Goal: Information Seeking & Learning: Learn about a topic

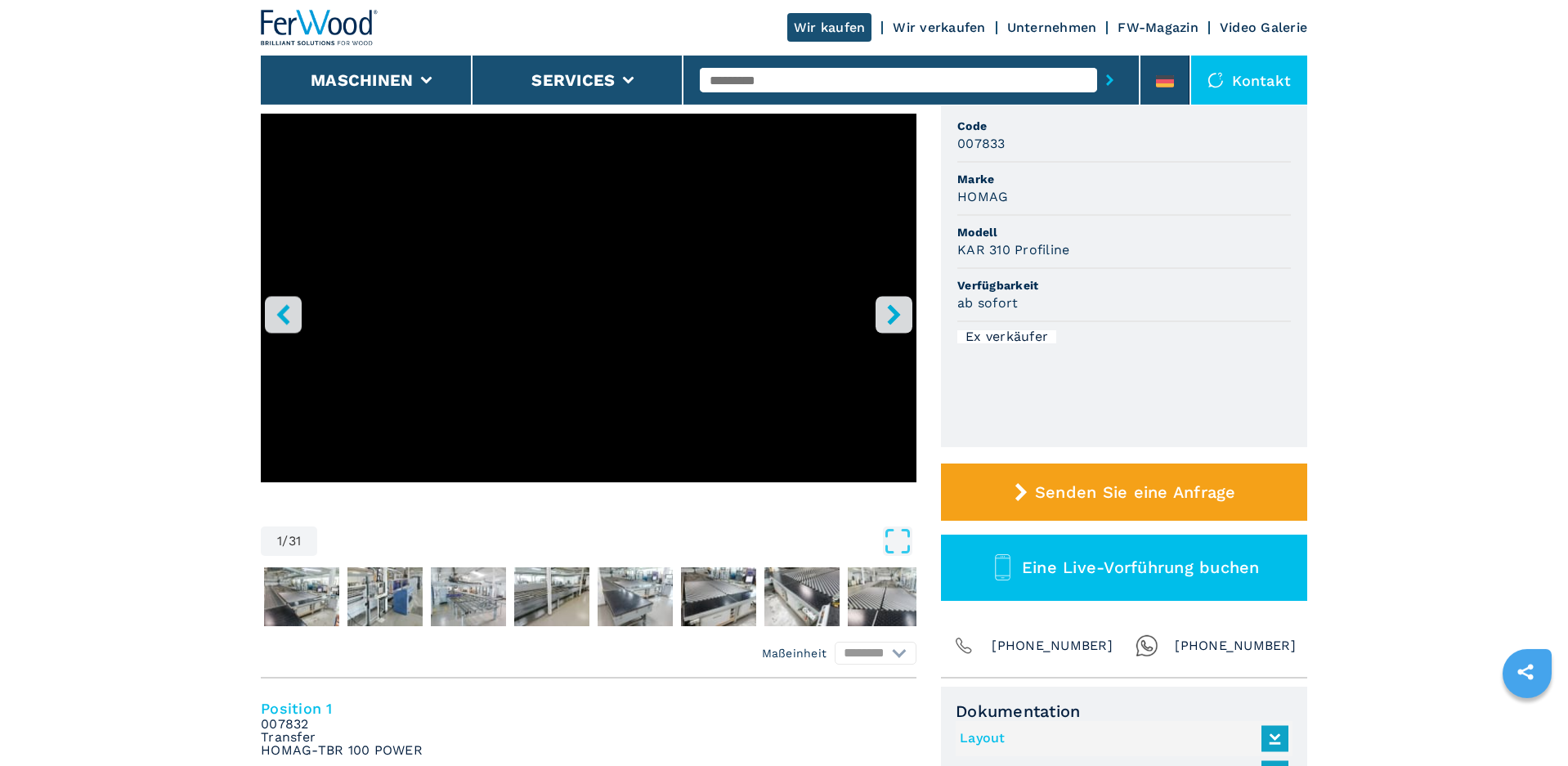
scroll to position [167, 0]
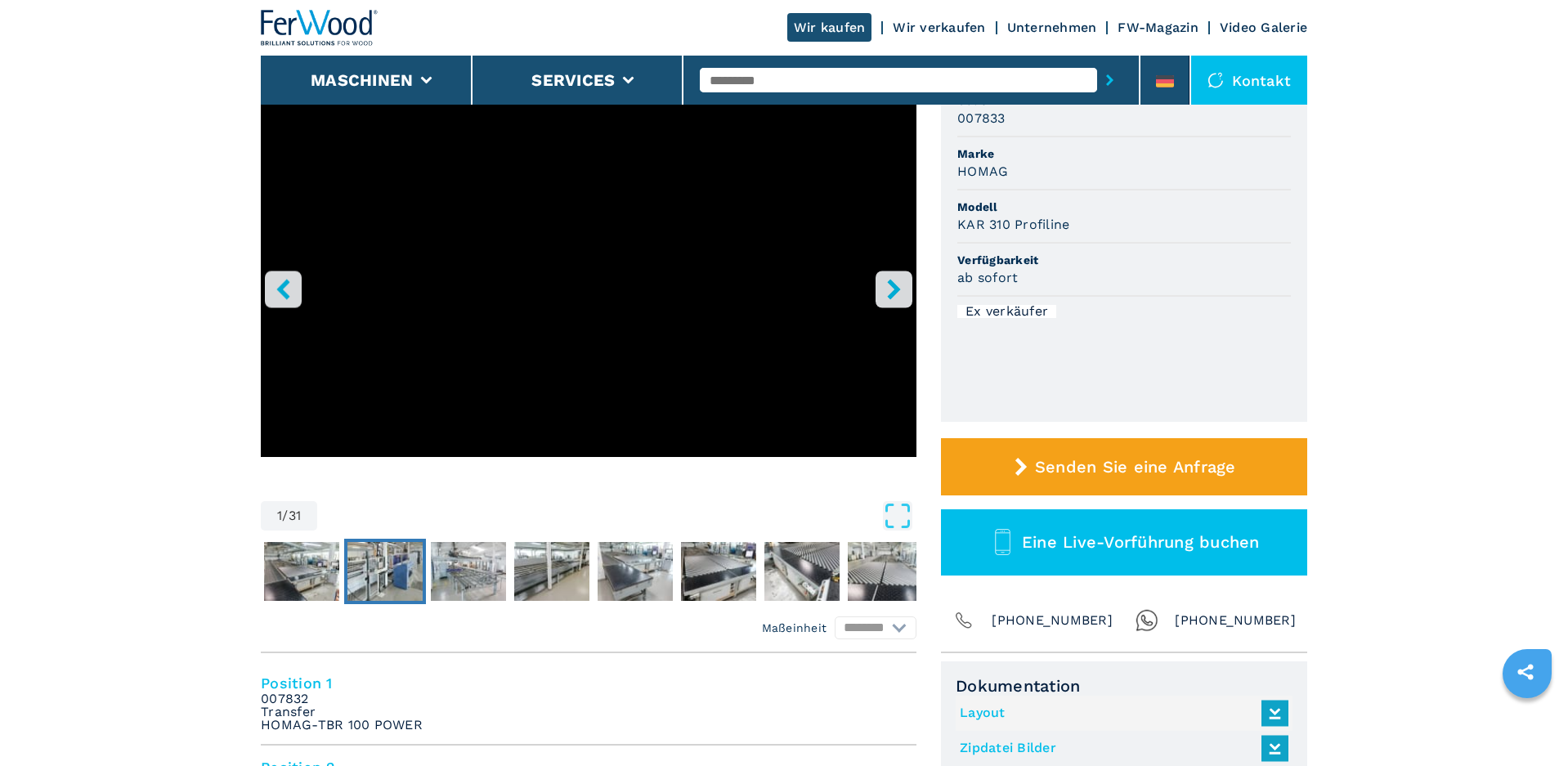
click at [396, 558] on img "Go to Slide 3" at bounding box center [385, 571] width 75 height 59
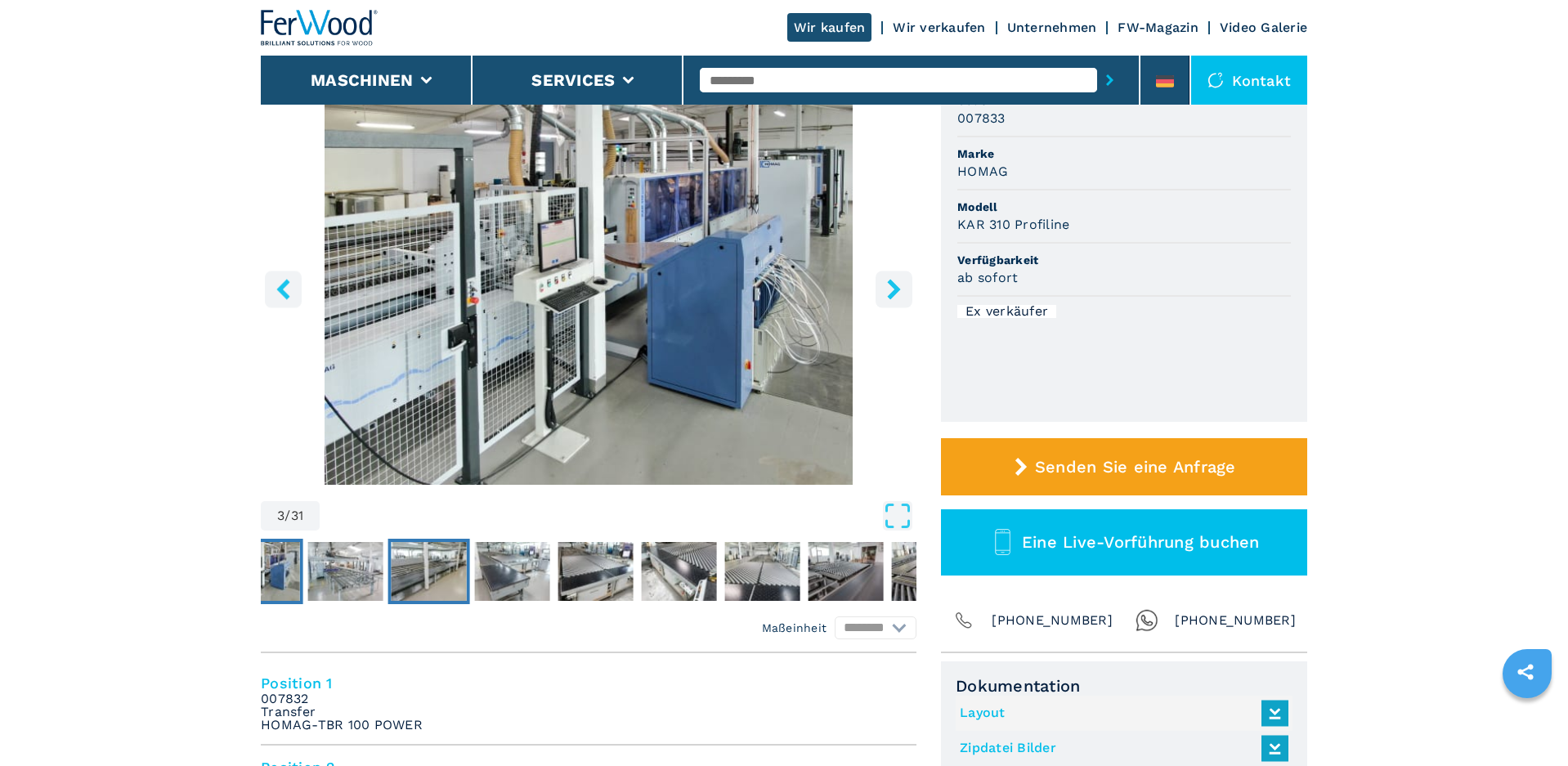
click at [445, 559] on img "Go to Slide 5" at bounding box center [429, 571] width 75 height 59
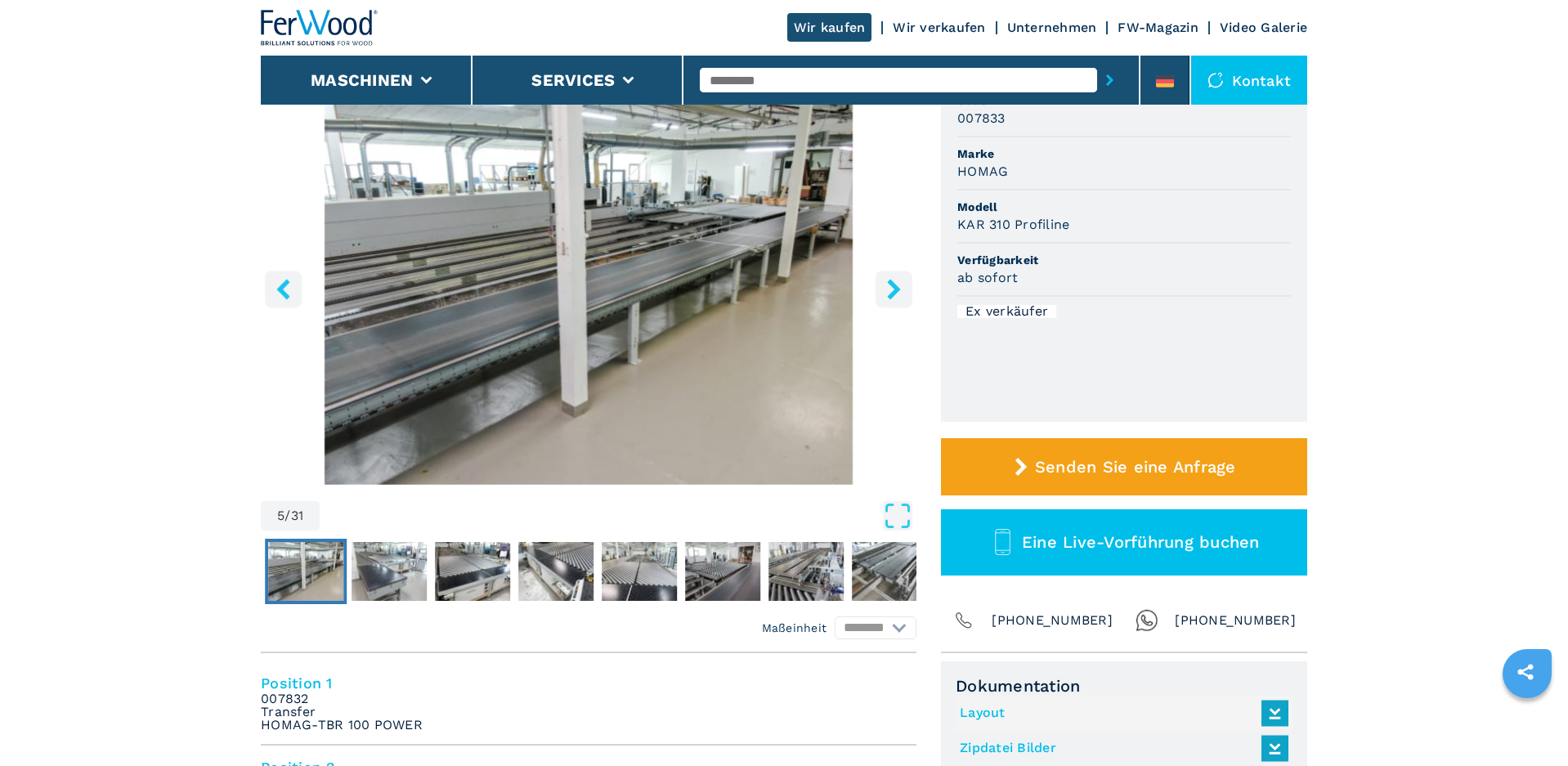
click at [905, 280] on button "right-button" at bounding box center [893, 289] width 37 height 37
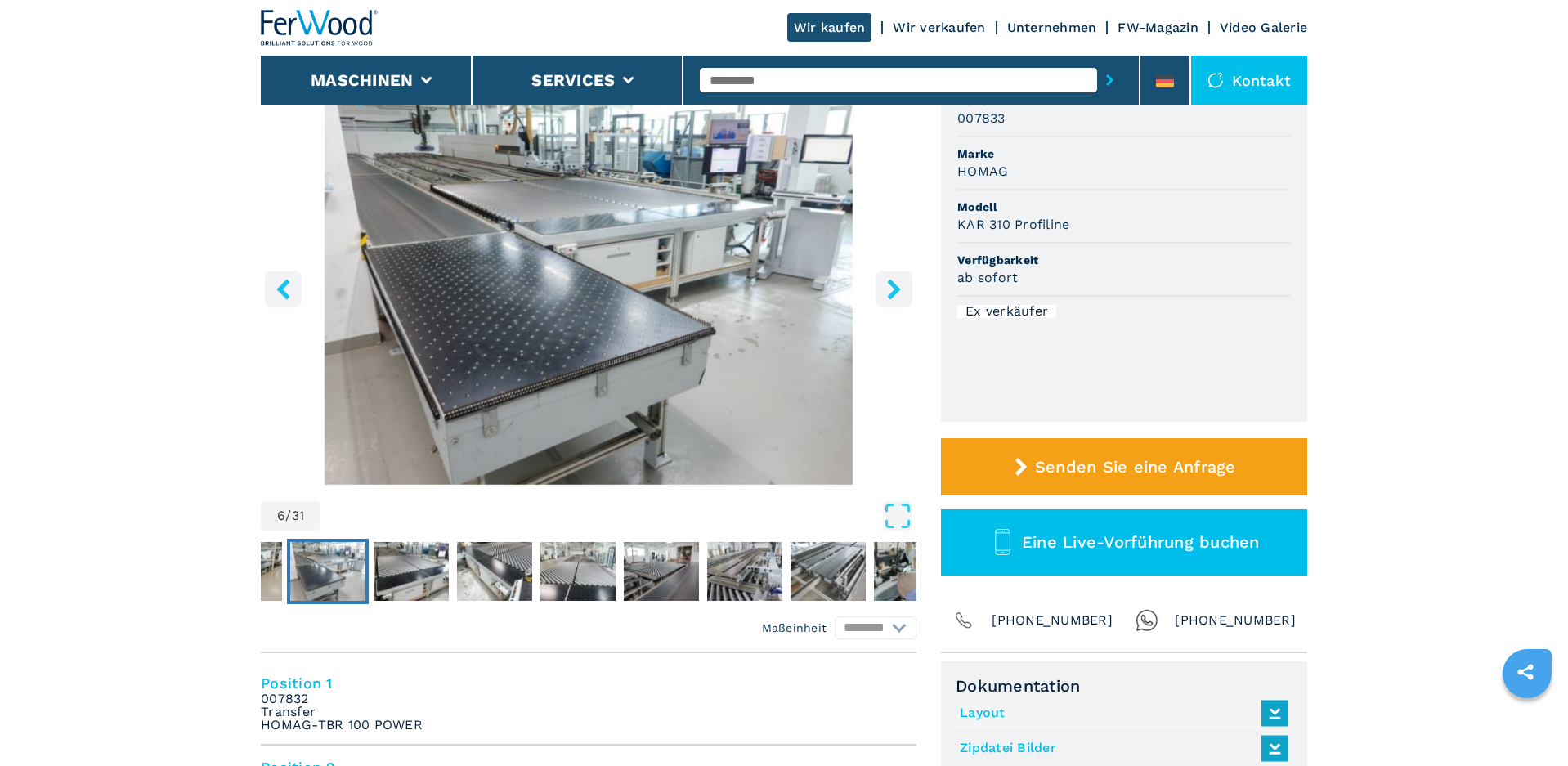
click at [905, 280] on button "right-button" at bounding box center [893, 289] width 37 height 37
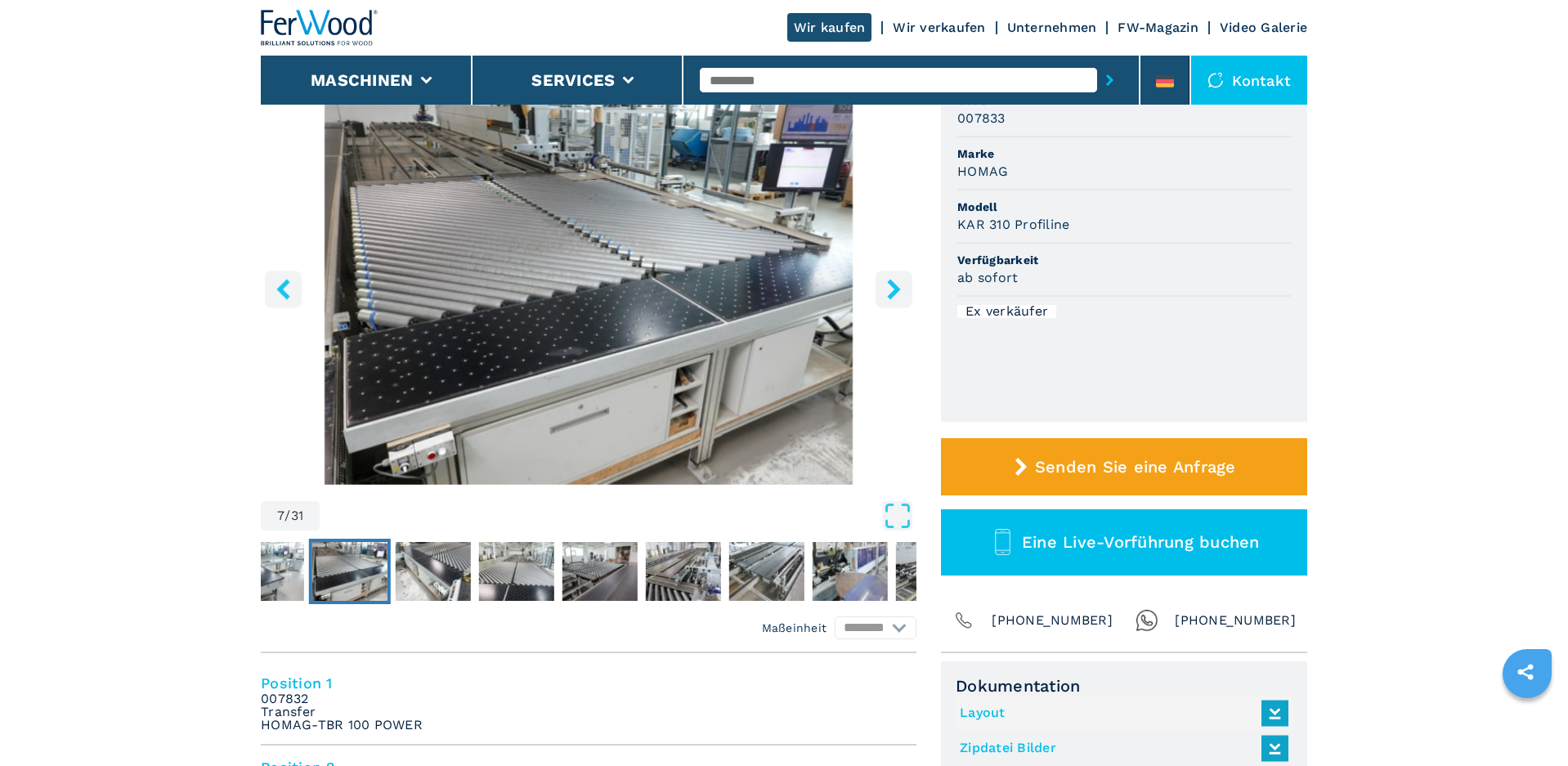
click at [903, 280] on icon "right-button" at bounding box center [893, 289] width 21 height 21
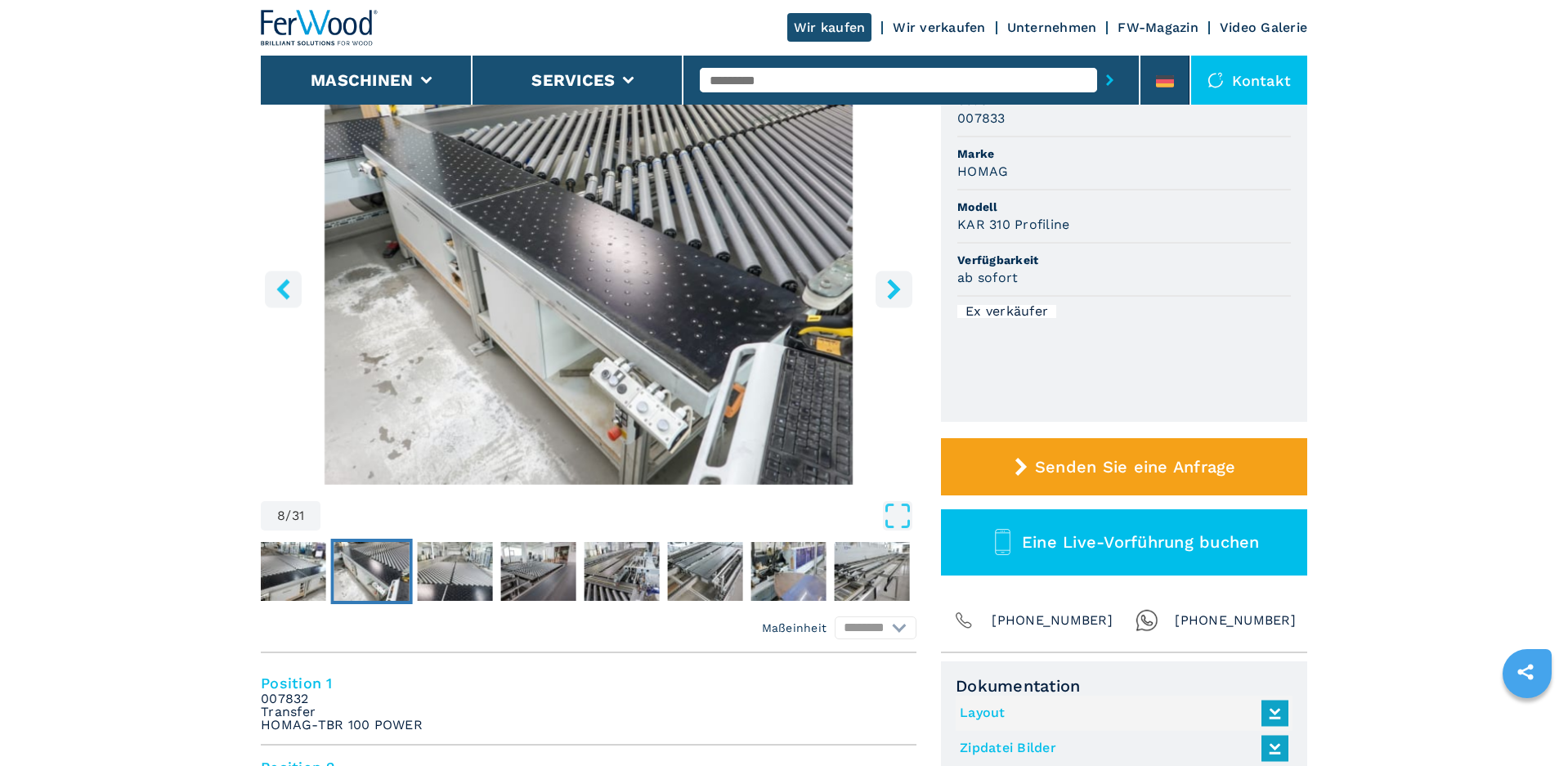
click at [903, 280] on icon "right-button" at bounding box center [893, 289] width 21 height 21
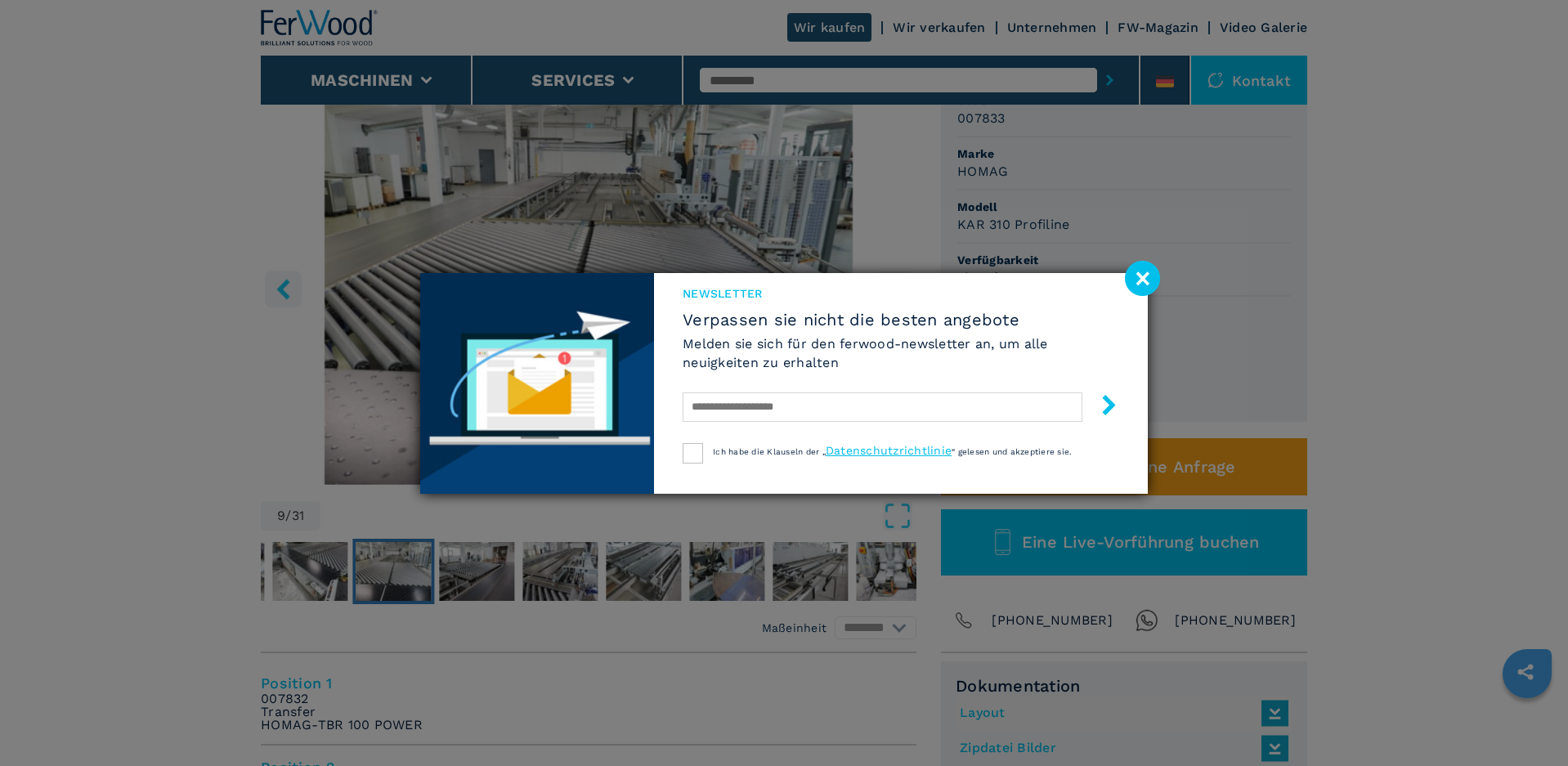
click at [1134, 280] on image at bounding box center [1141, 278] width 35 height 35
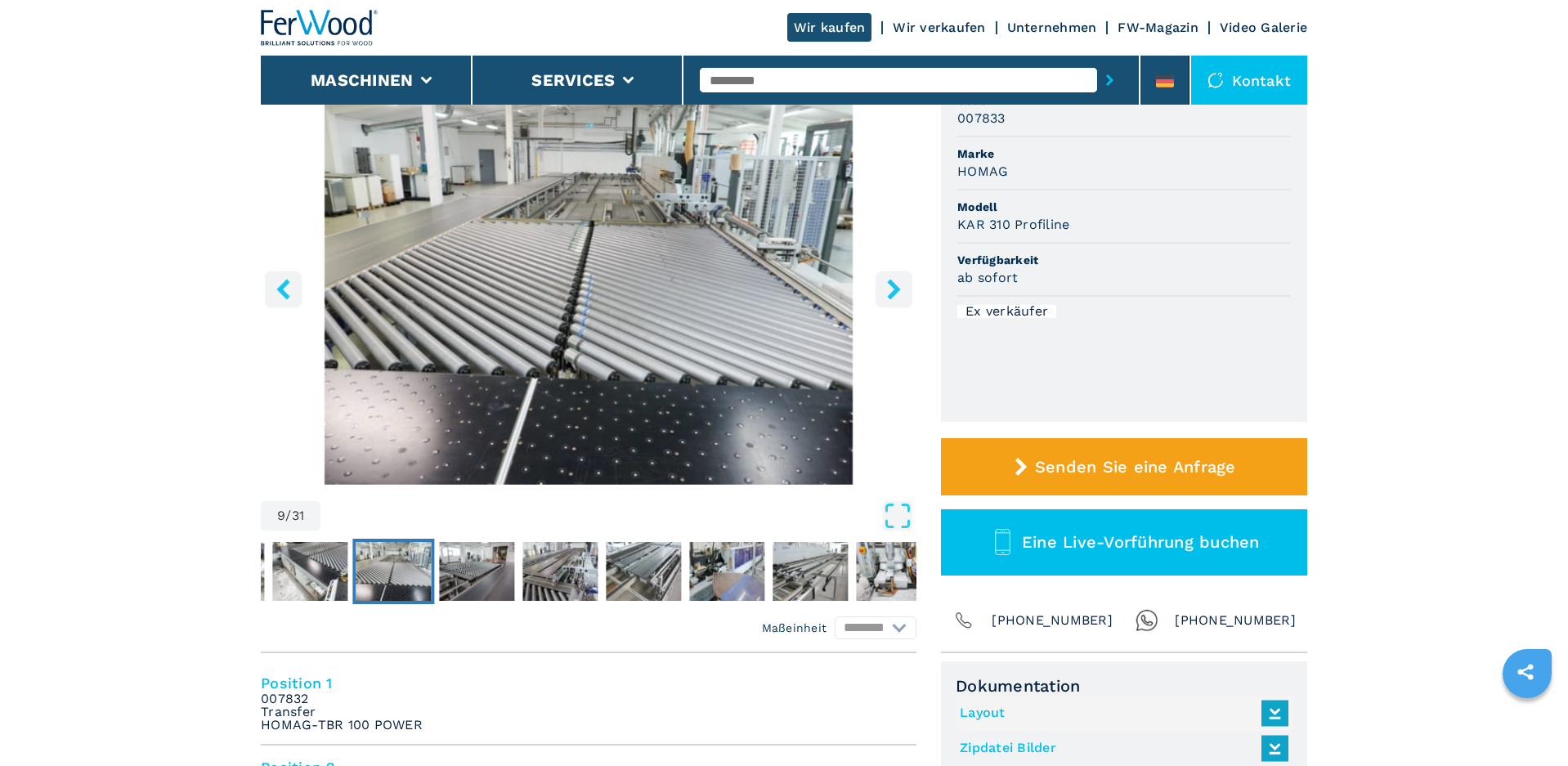
click at [924, 283] on div "9 / 31 Maßeinheit ******** ******** Code 007833 Marke HOMAG Modell KAR 310 Prof…" at bounding box center [784, 366] width 1046 height 573
click at [907, 288] on button "right-button" at bounding box center [893, 289] width 37 height 37
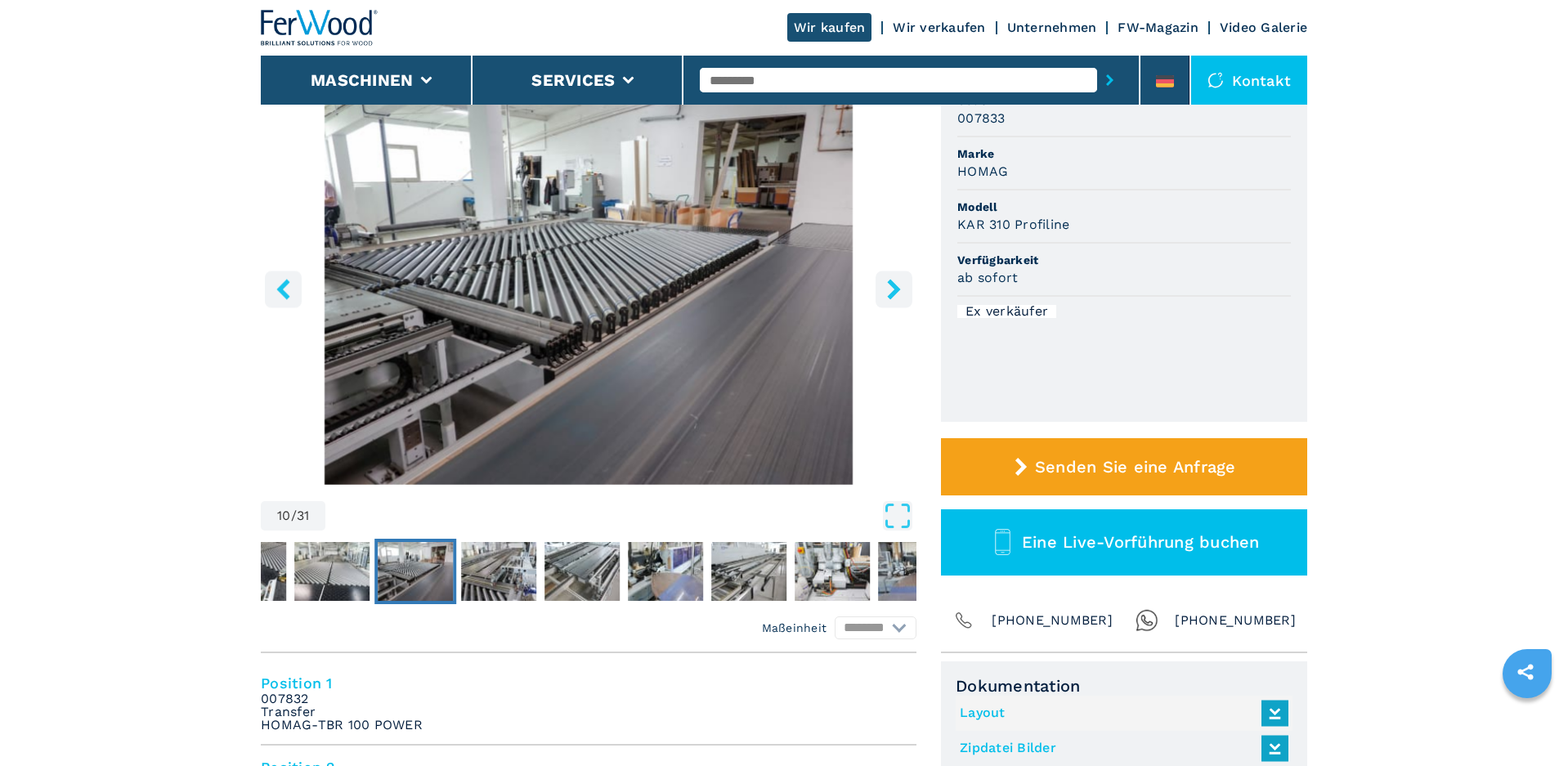
click at [907, 288] on button "right-button" at bounding box center [893, 289] width 37 height 37
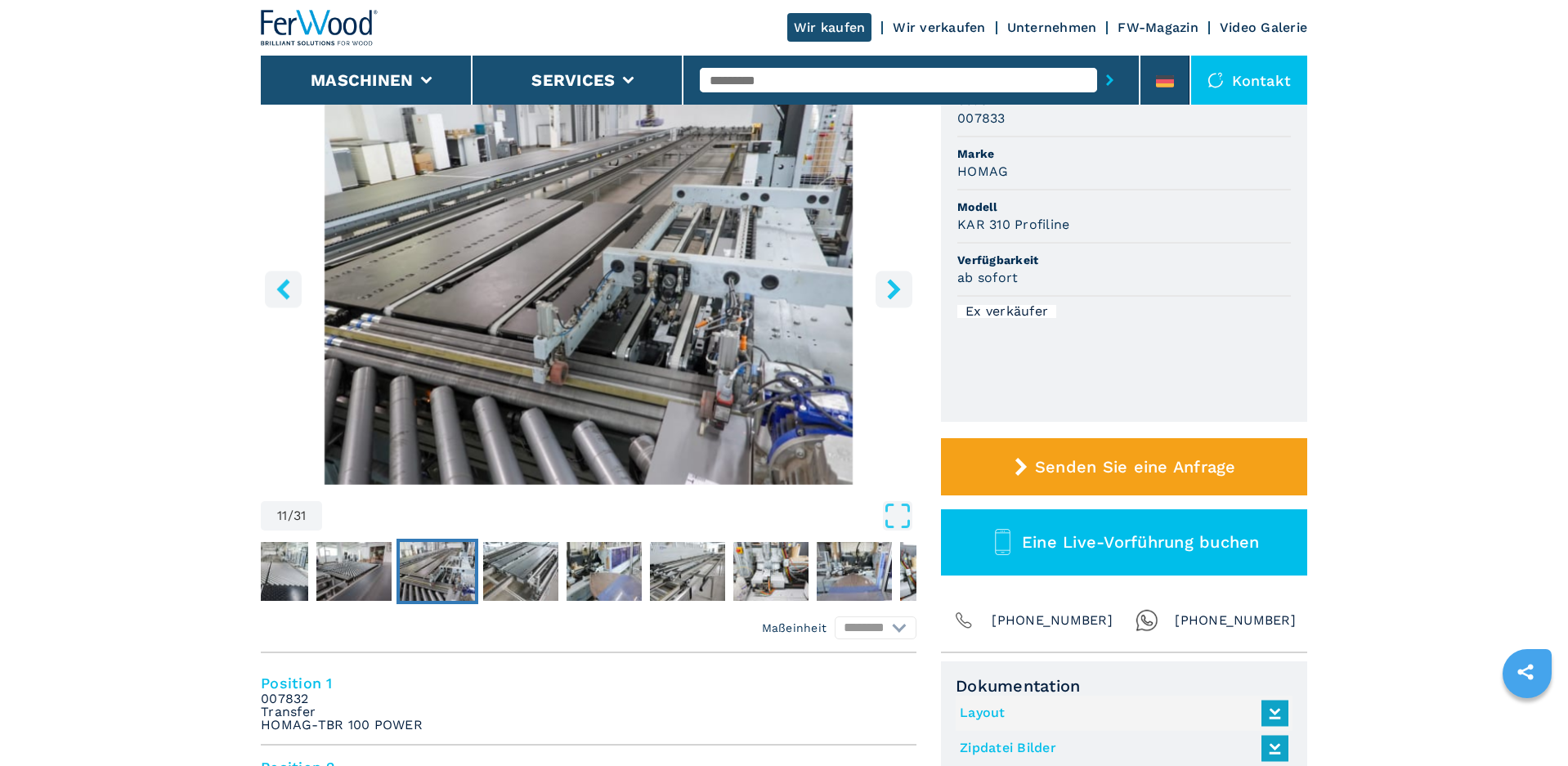
click at [907, 288] on button "right-button" at bounding box center [893, 289] width 37 height 37
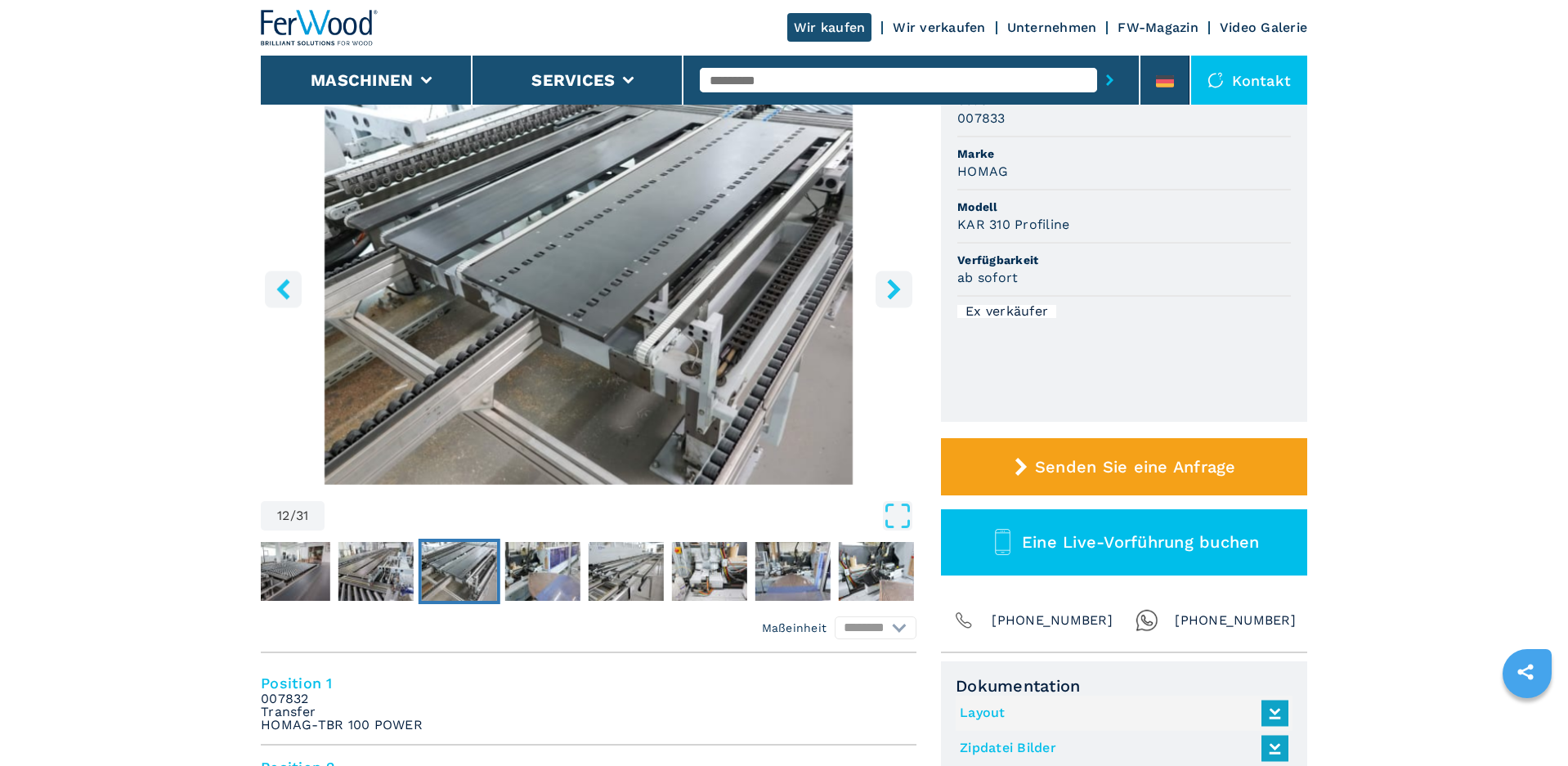
click at [907, 288] on button "right-button" at bounding box center [893, 289] width 37 height 37
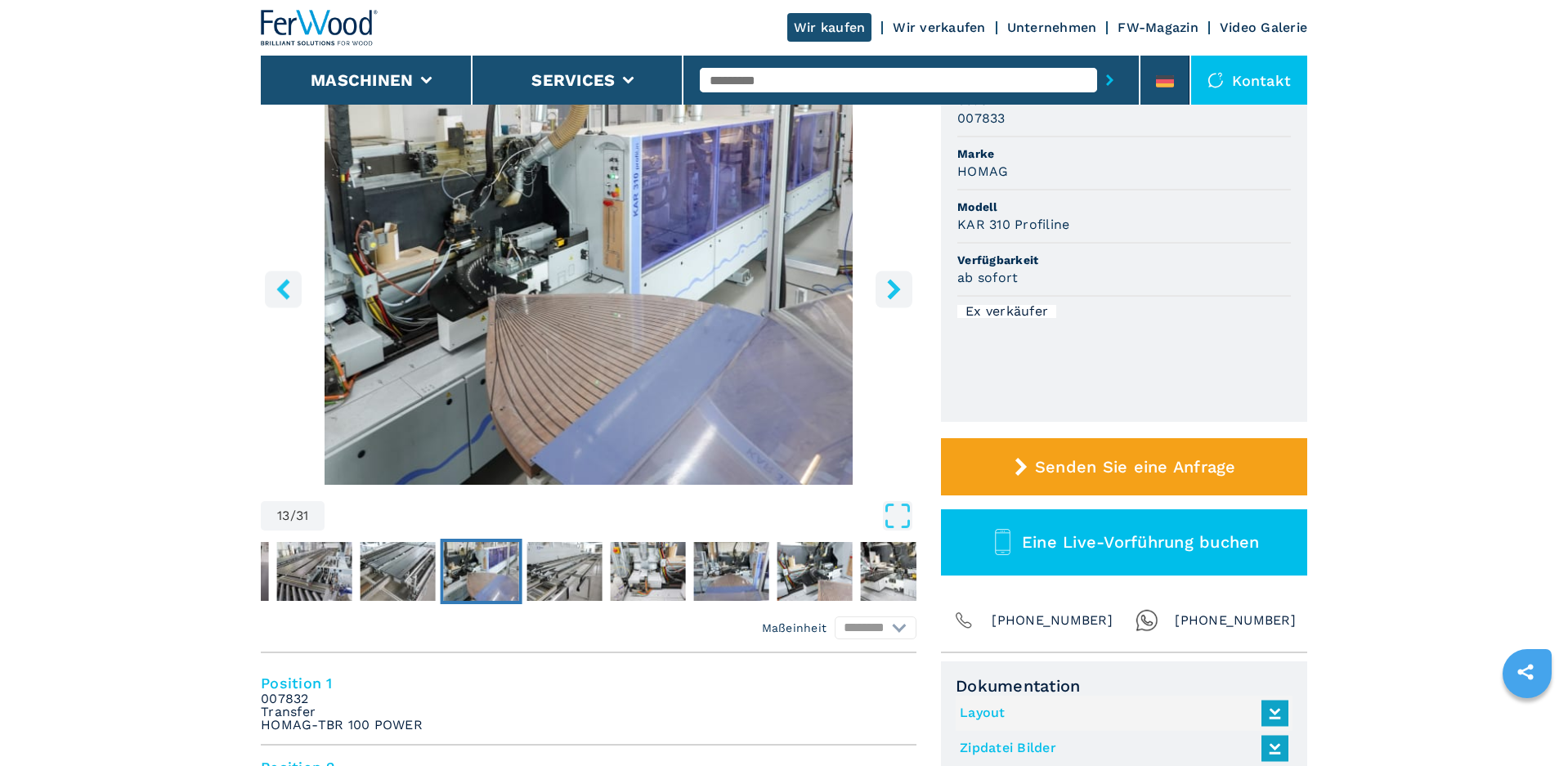
click at [907, 288] on button "right-button" at bounding box center [893, 289] width 37 height 37
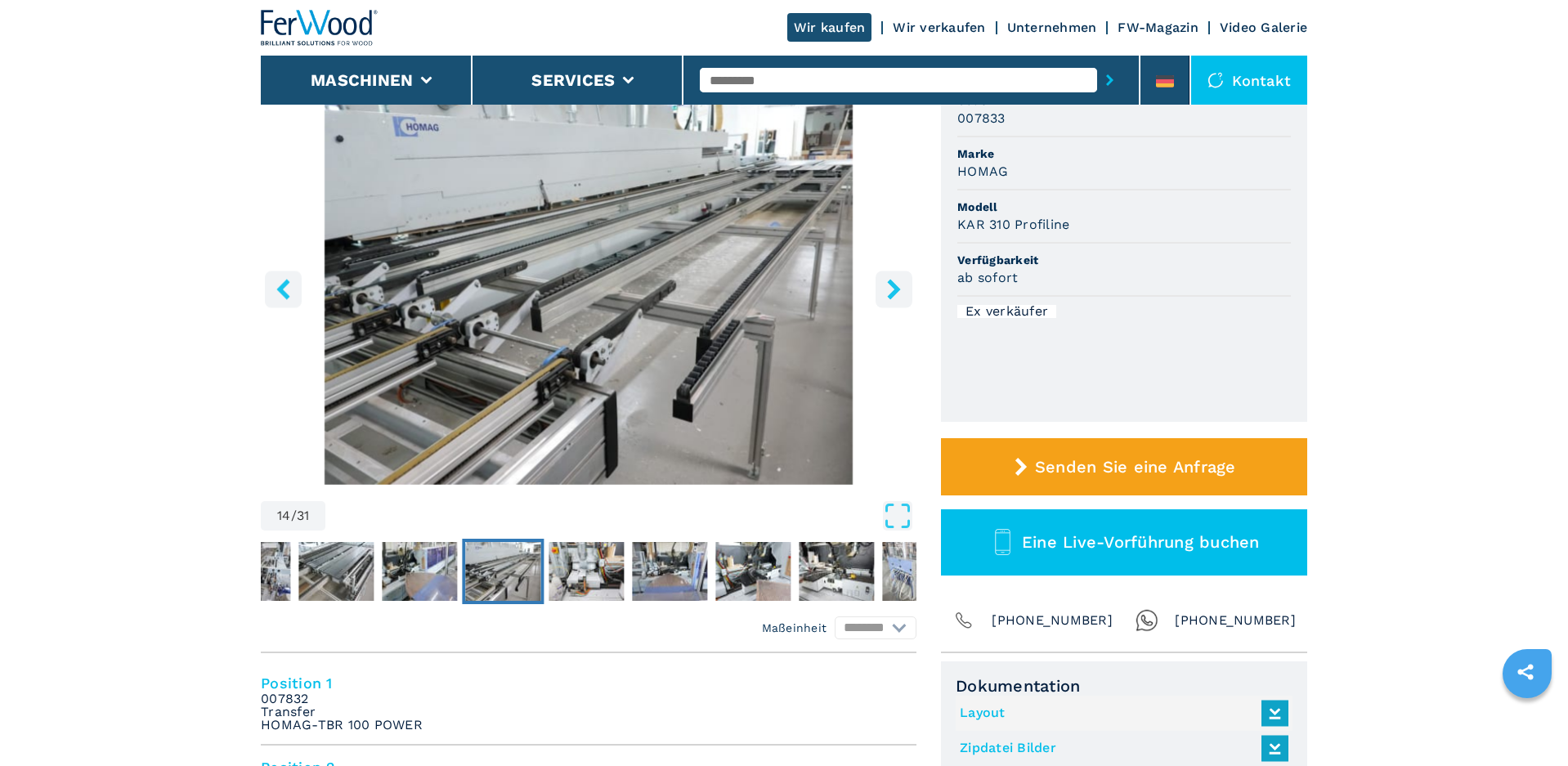
click at [283, 284] on icon "left-button" at bounding box center [282, 289] width 13 height 21
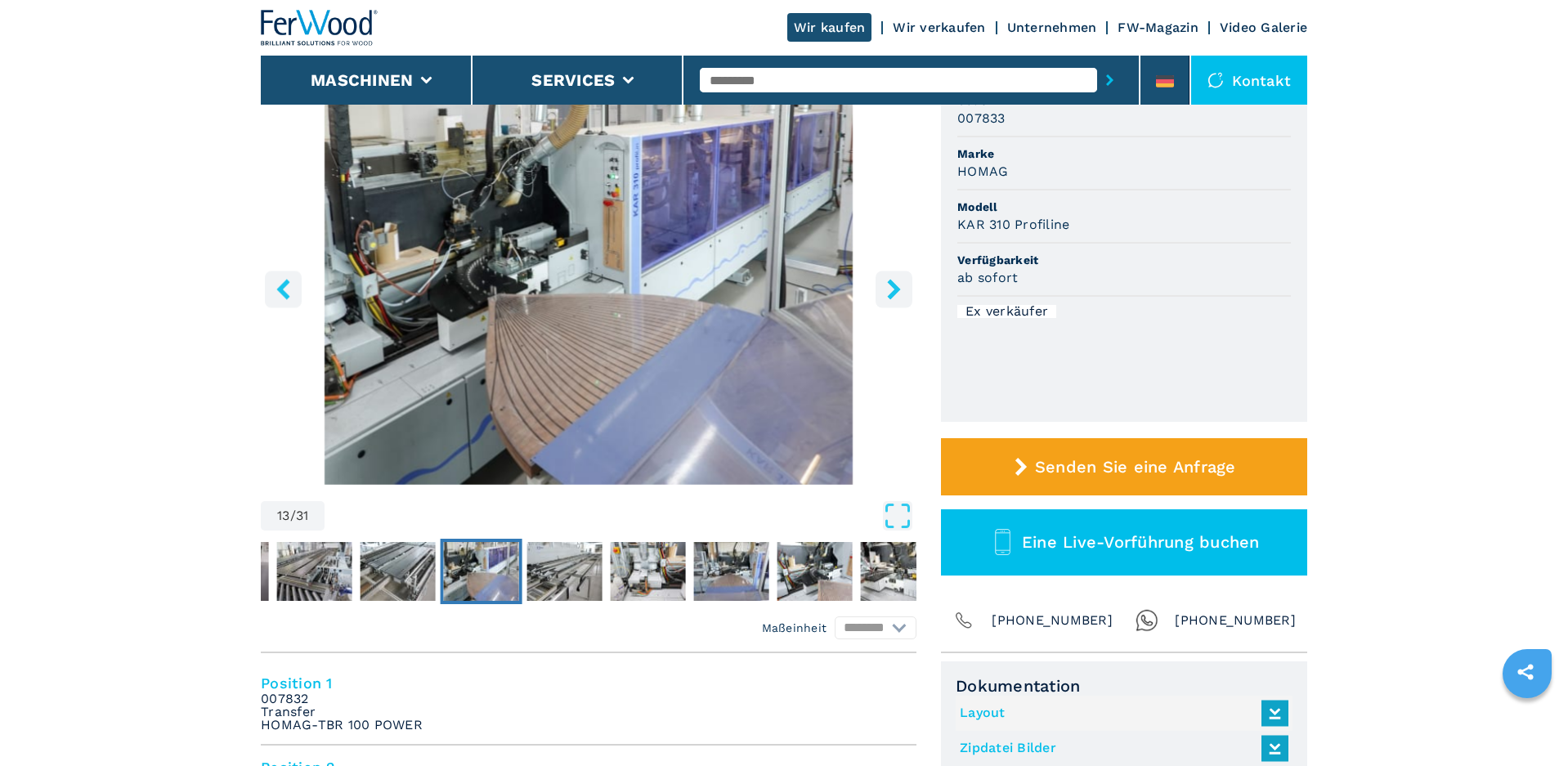
click at [903, 285] on icon "right-button" at bounding box center [893, 289] width 21 height 21
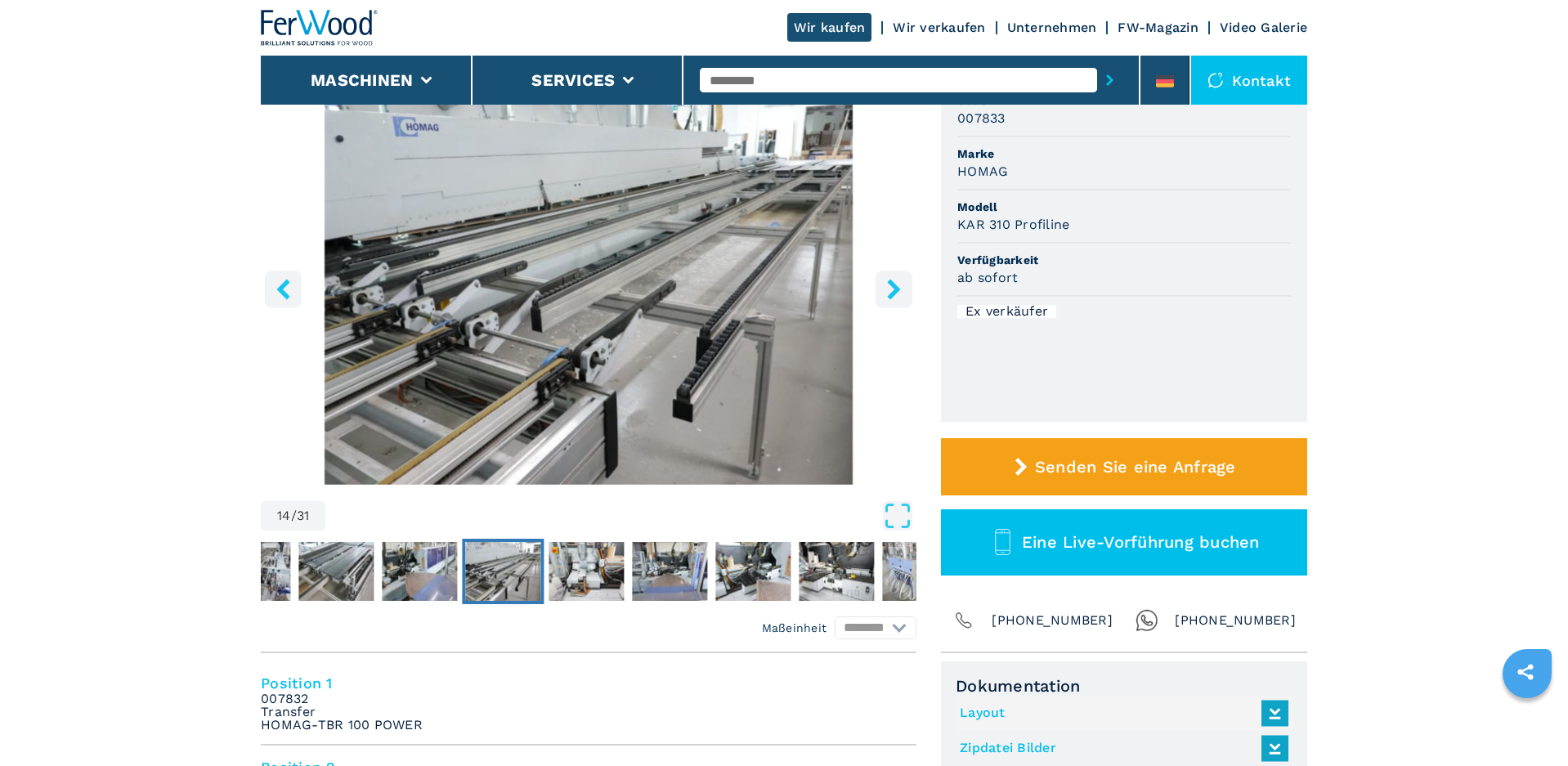
click at [908, 285] on button "right-button" at bounding box center [893, 289] width 37 height 37
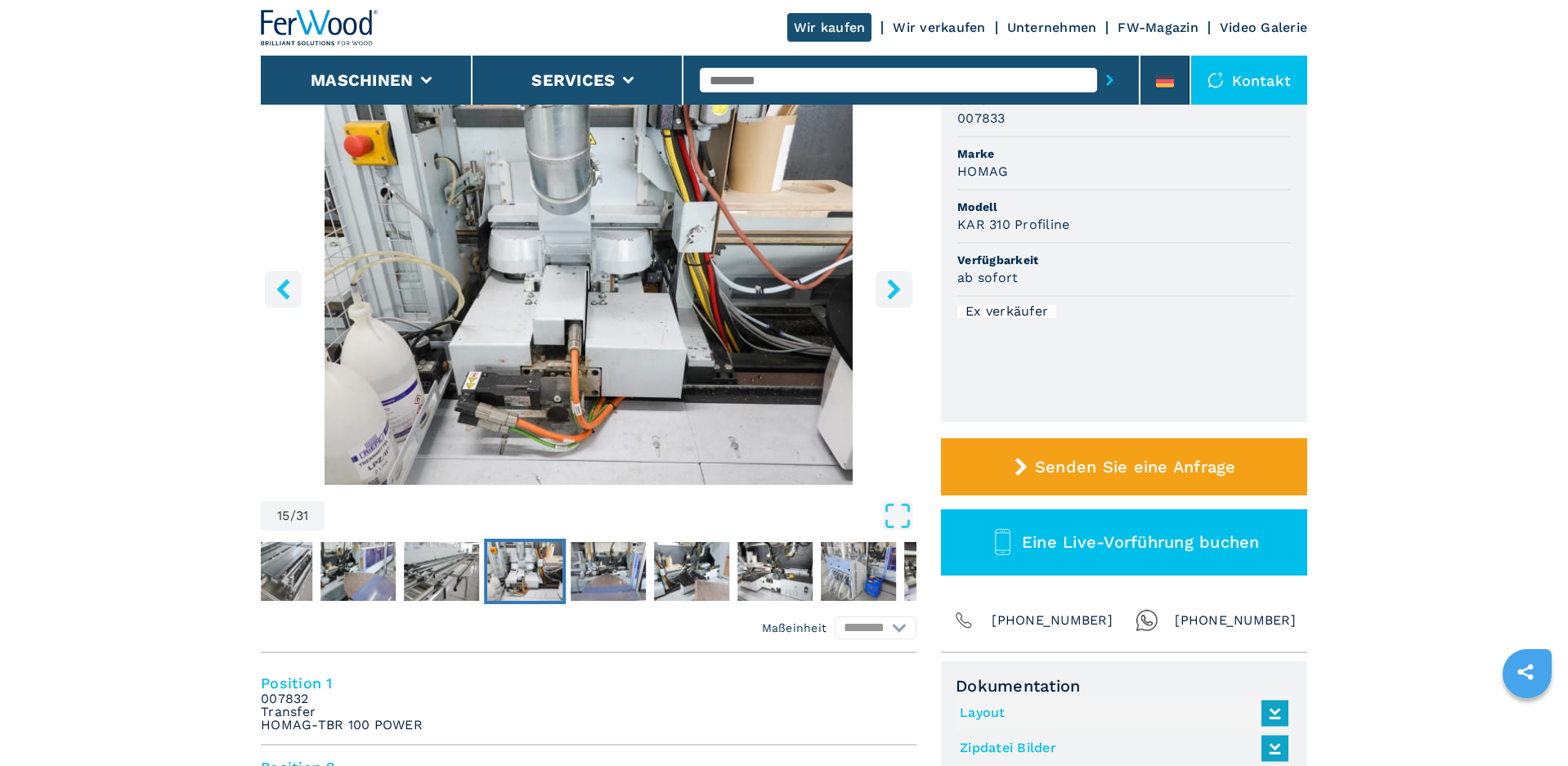
click at [908, 285] on button "right-button" at bounding box center [893, 289] width 37 height 37
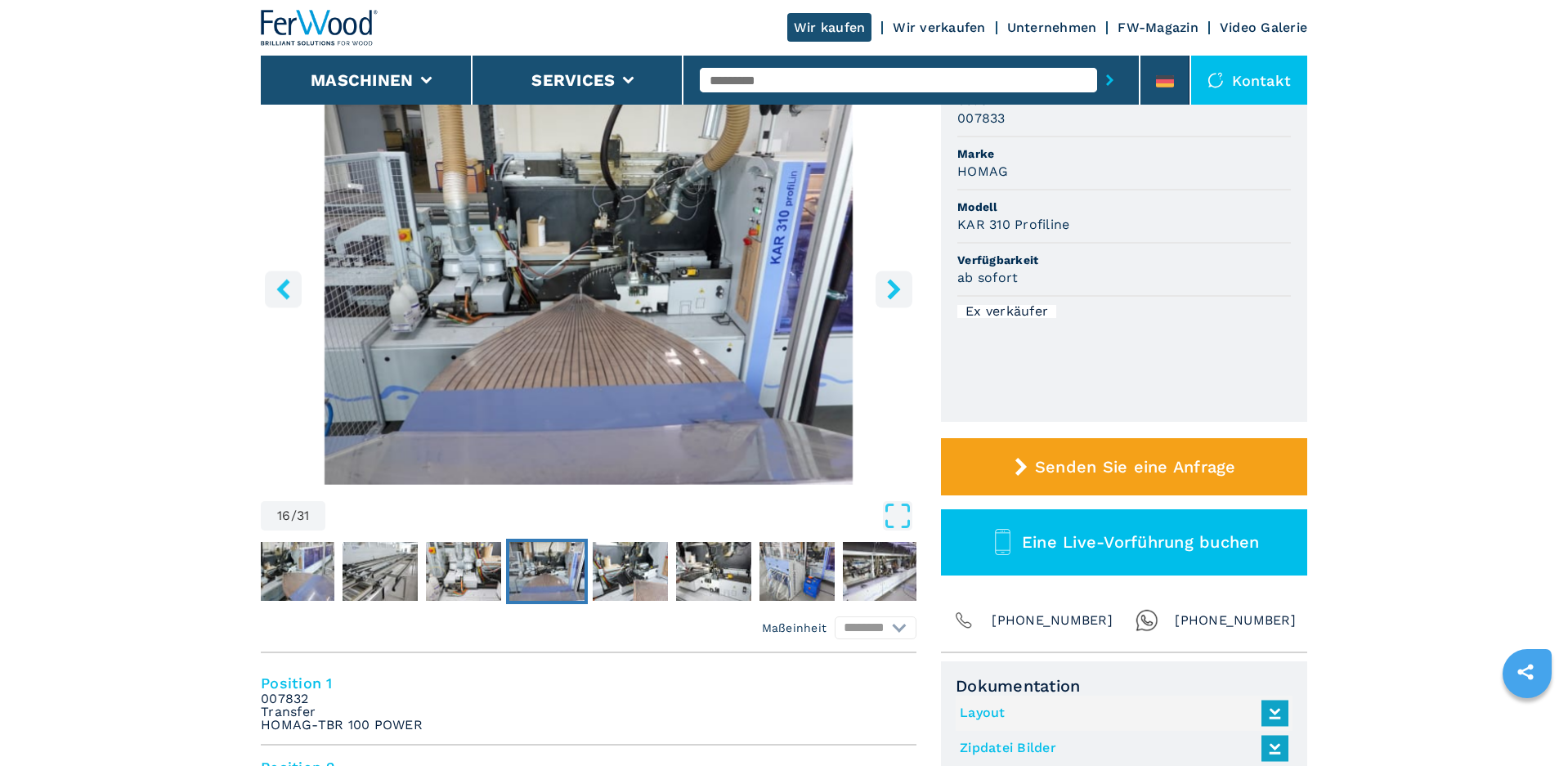
click at [908, 285] on button "right-button" at bounding box center [893, 289] width 37 height 37
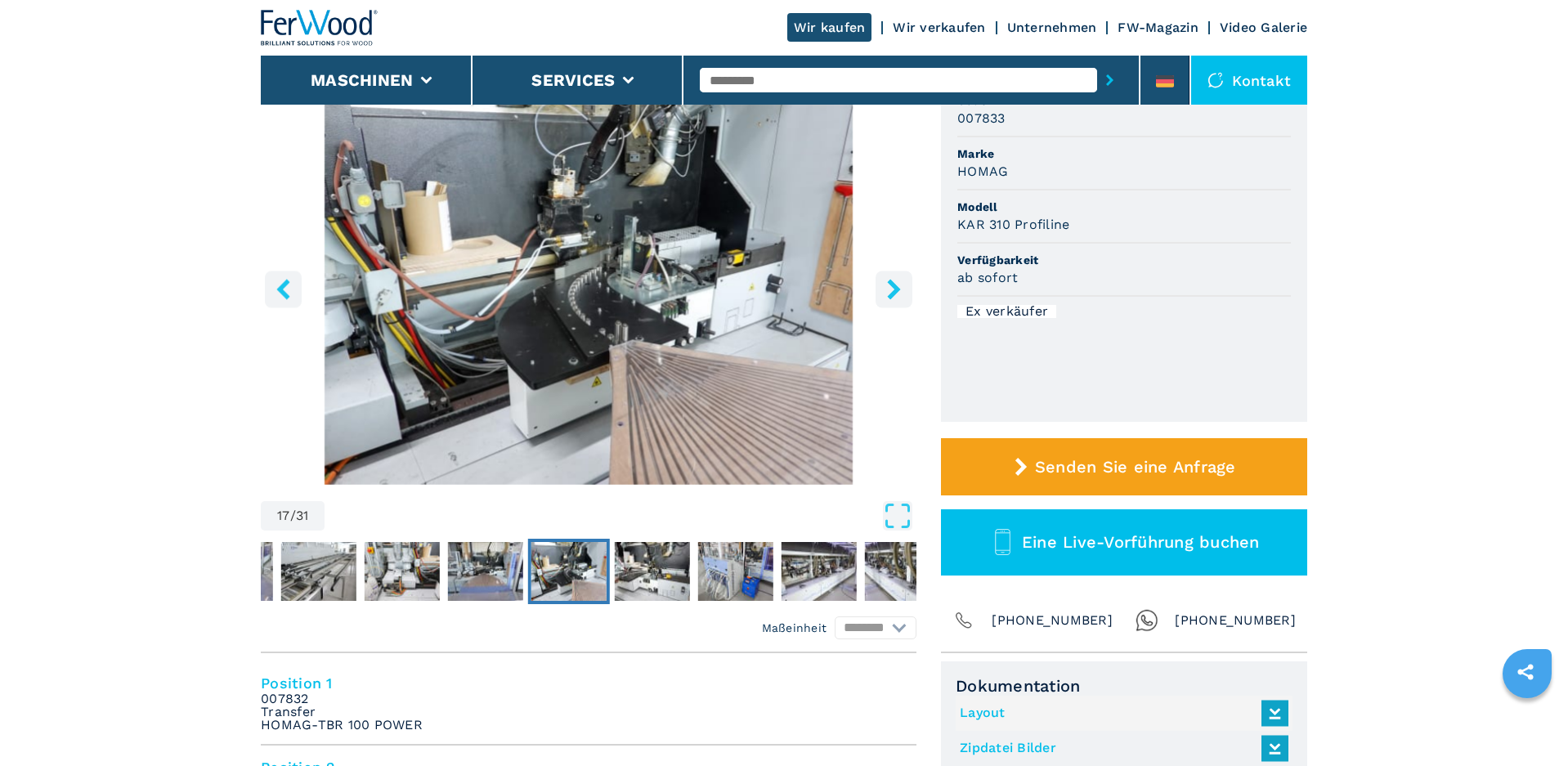
click at [884, 297] on icon "right-button" at bounding box center [893, 289] width 21 height 21
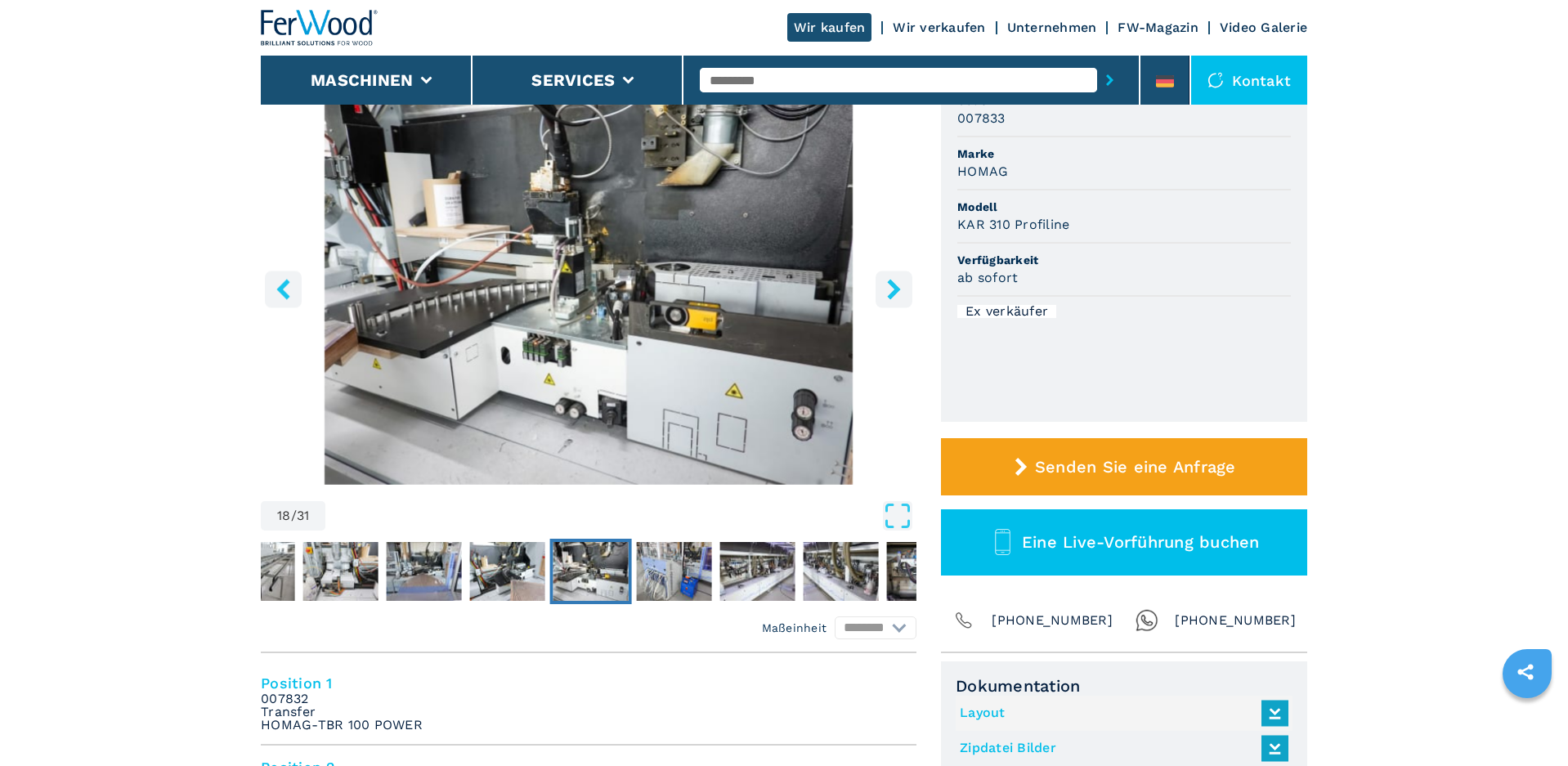
click at [887, 290] on icon "right-button" at bounding box center [893, 289] width 21 height 21
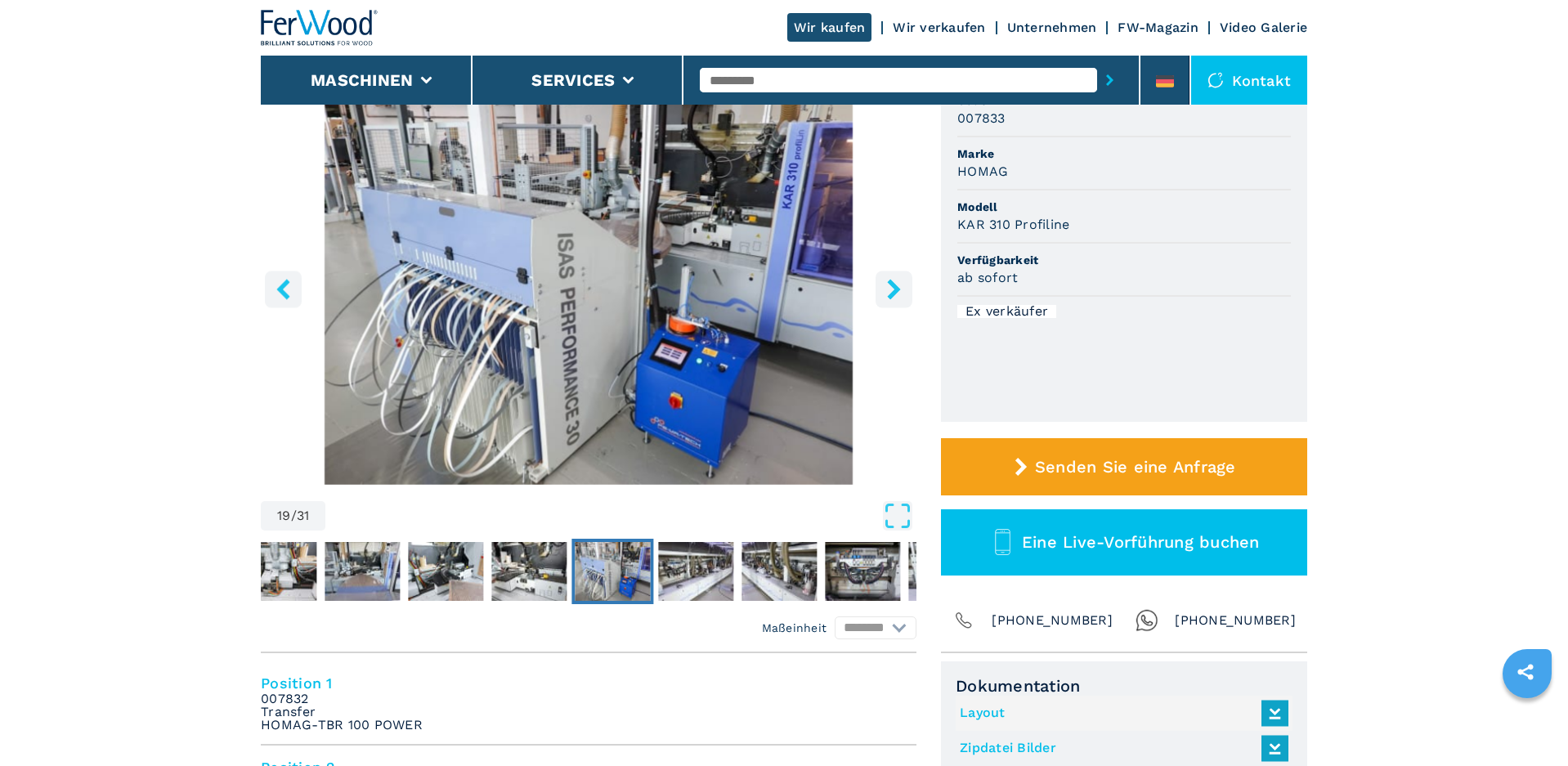
click at [886, 286] on icon "right-button" at bounding box center [893, 289] width 21 height 21
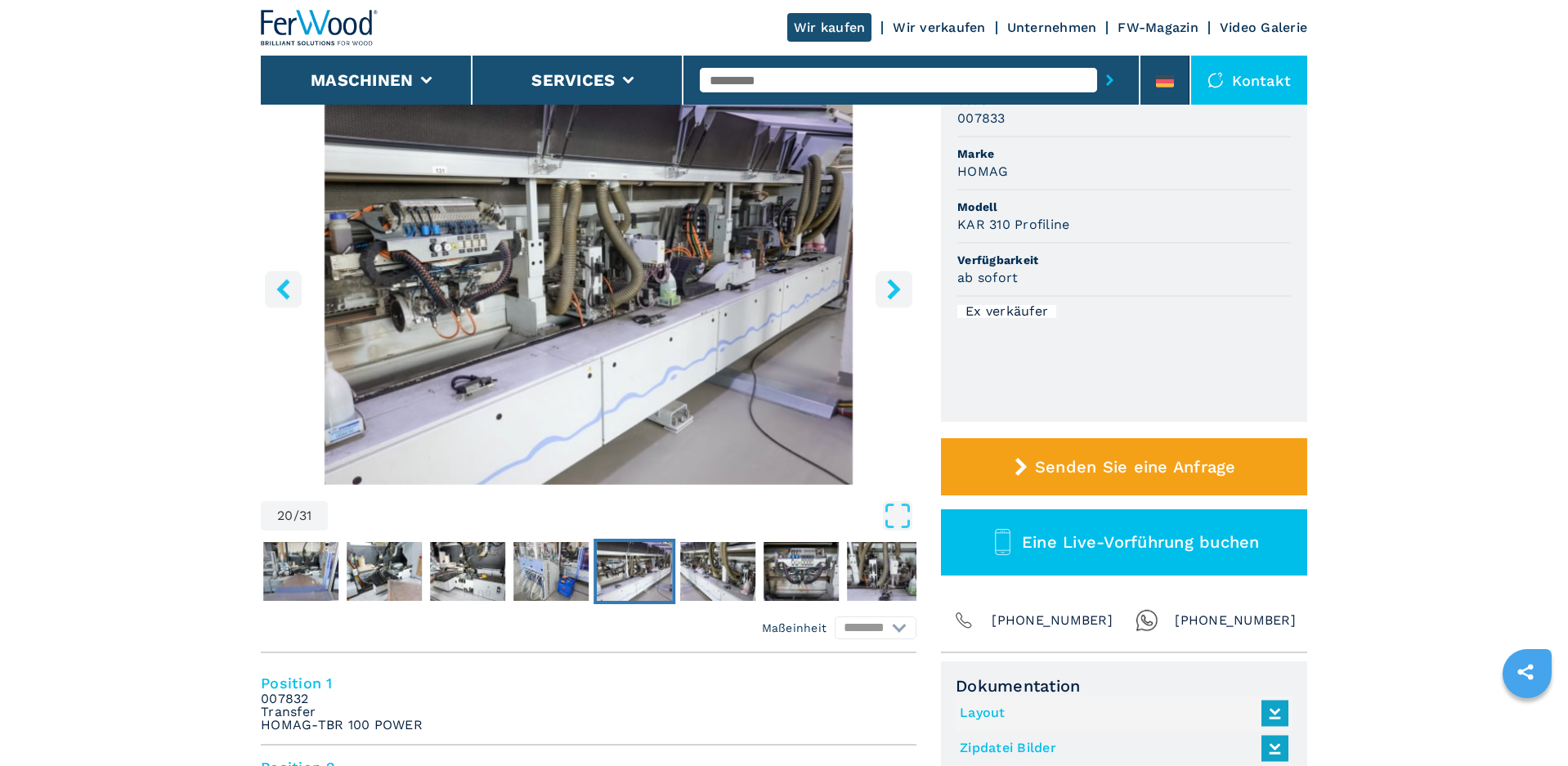
click at [276, 293] on icon "left-button" at bounding box center [283, 289] width 21 height 21
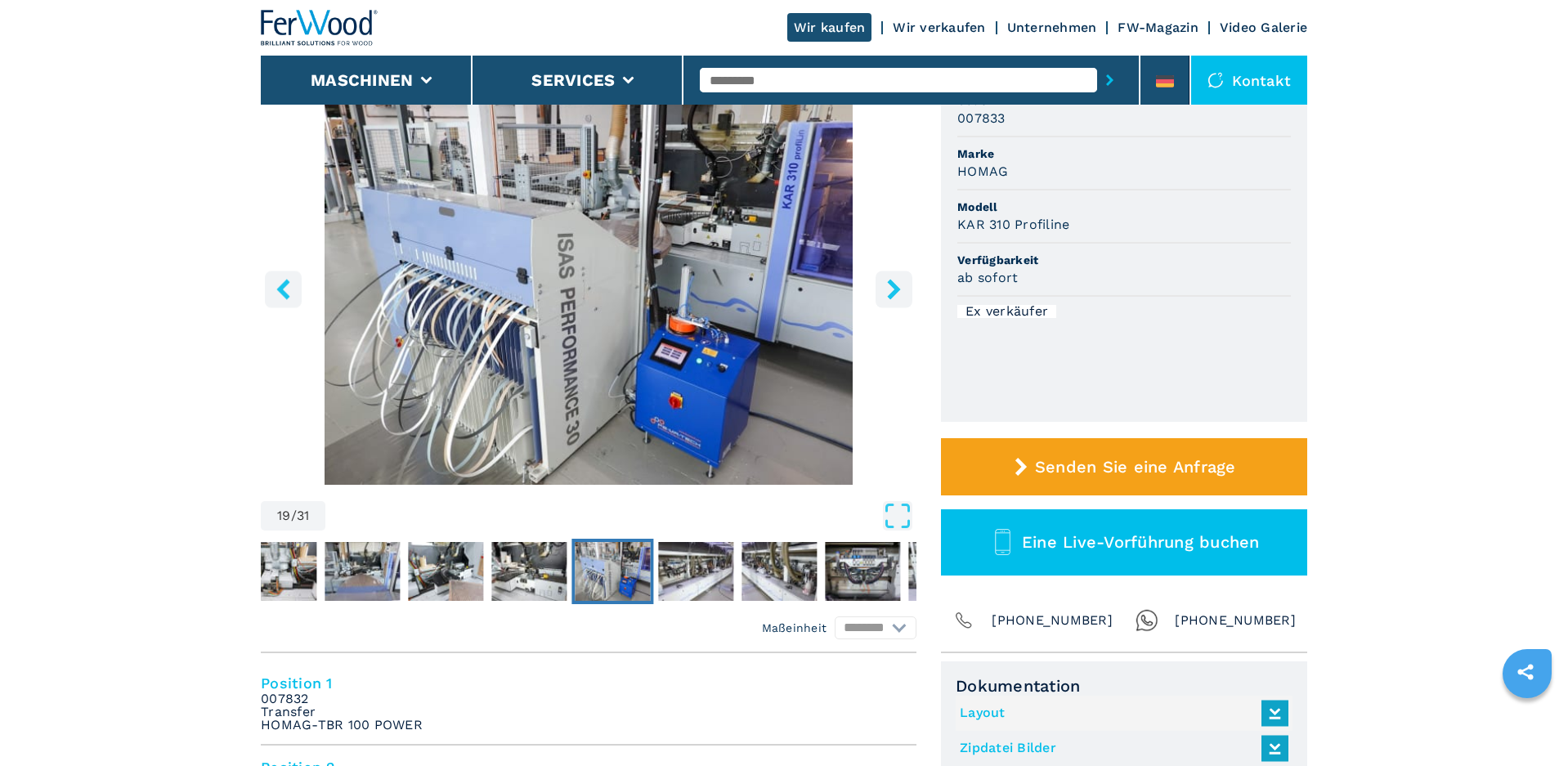
click at [901, 281] on icon "right-button" at bounding box center [893, 289] width 21 height 21
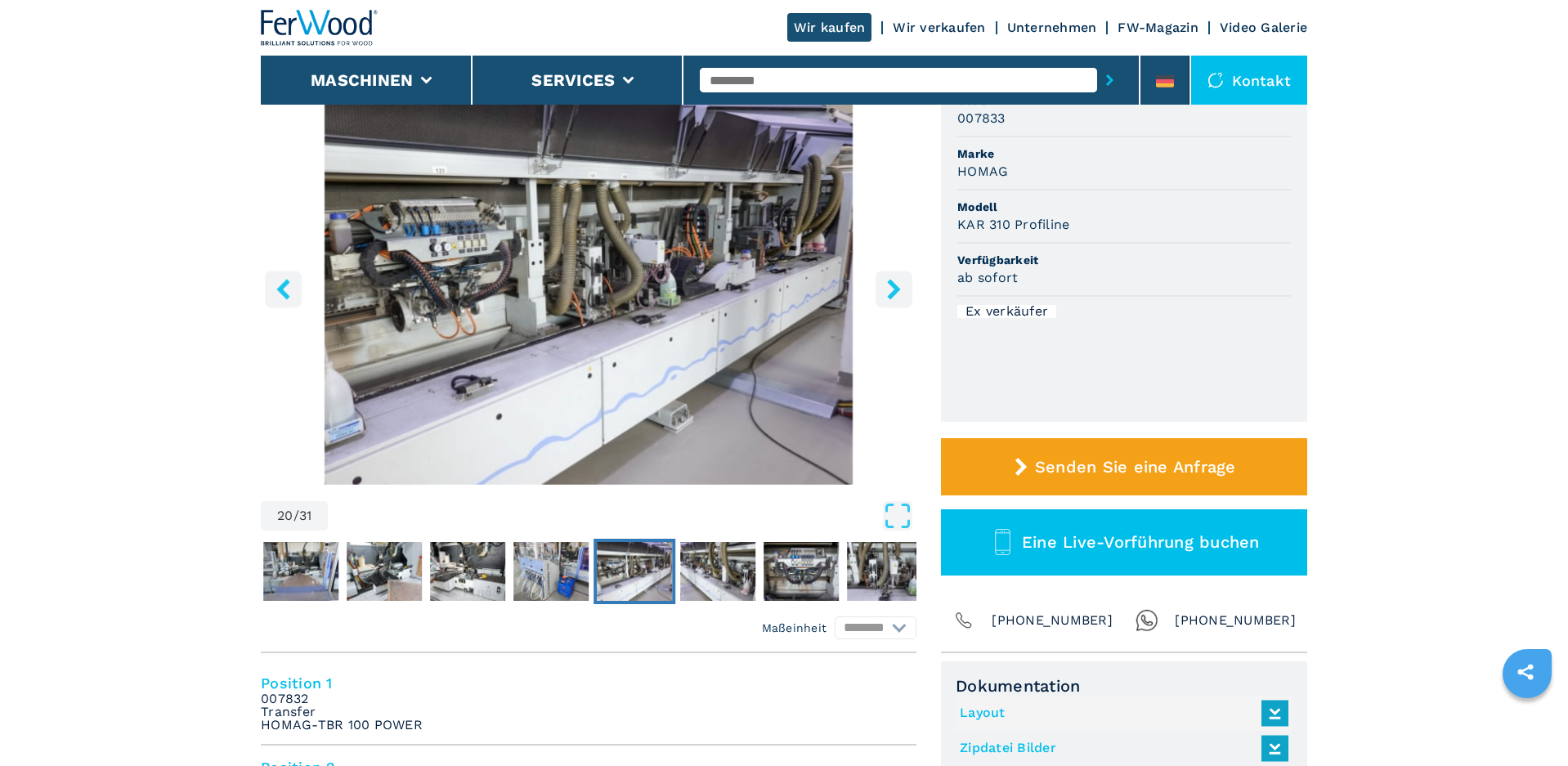
click at [901, 281] on icon "right-button" at bounding box center [893, 289] width 21 height 21
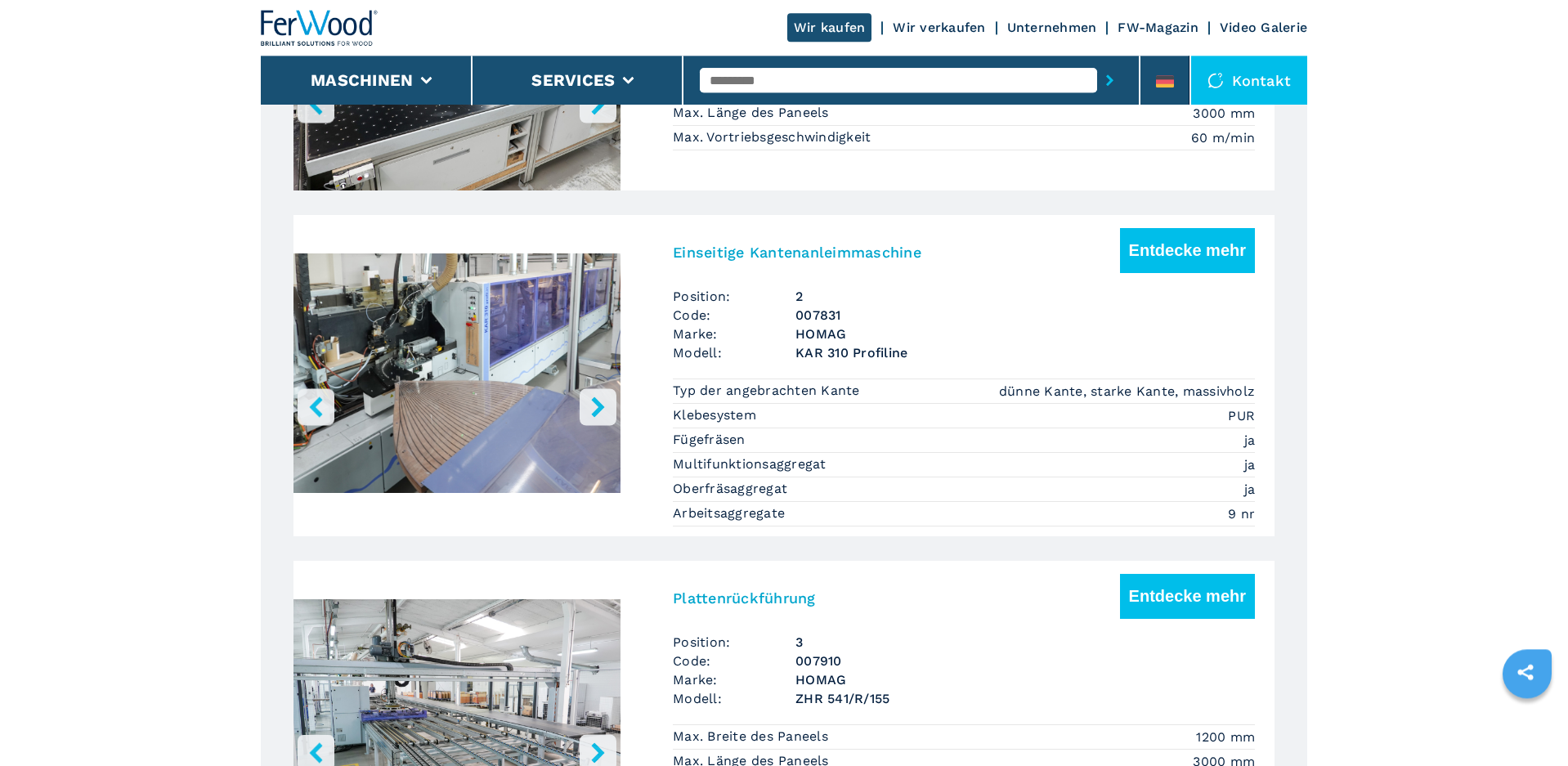
scroll to position [1417, 0]
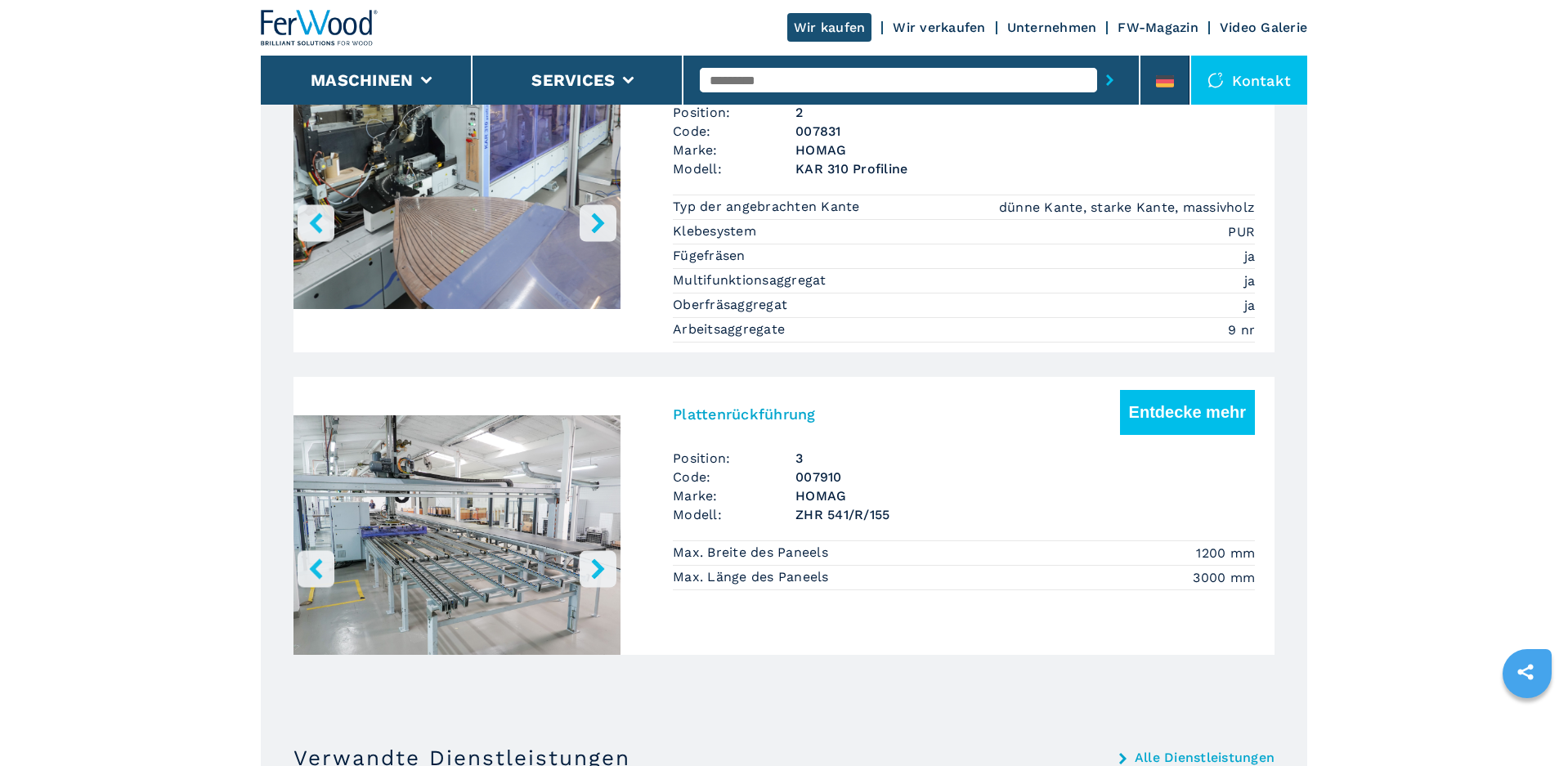
click at [486, 481] on img "Go to Slide 1" at bounding box center [457, 538] width 327 height 307
click at [502, 509] on img "Go to Slide 1" at bounding box center [457, 538] width 327 height 307
click at [588, 568] on icon "right-button" at bounding box center [597, 568] width 21 height 21
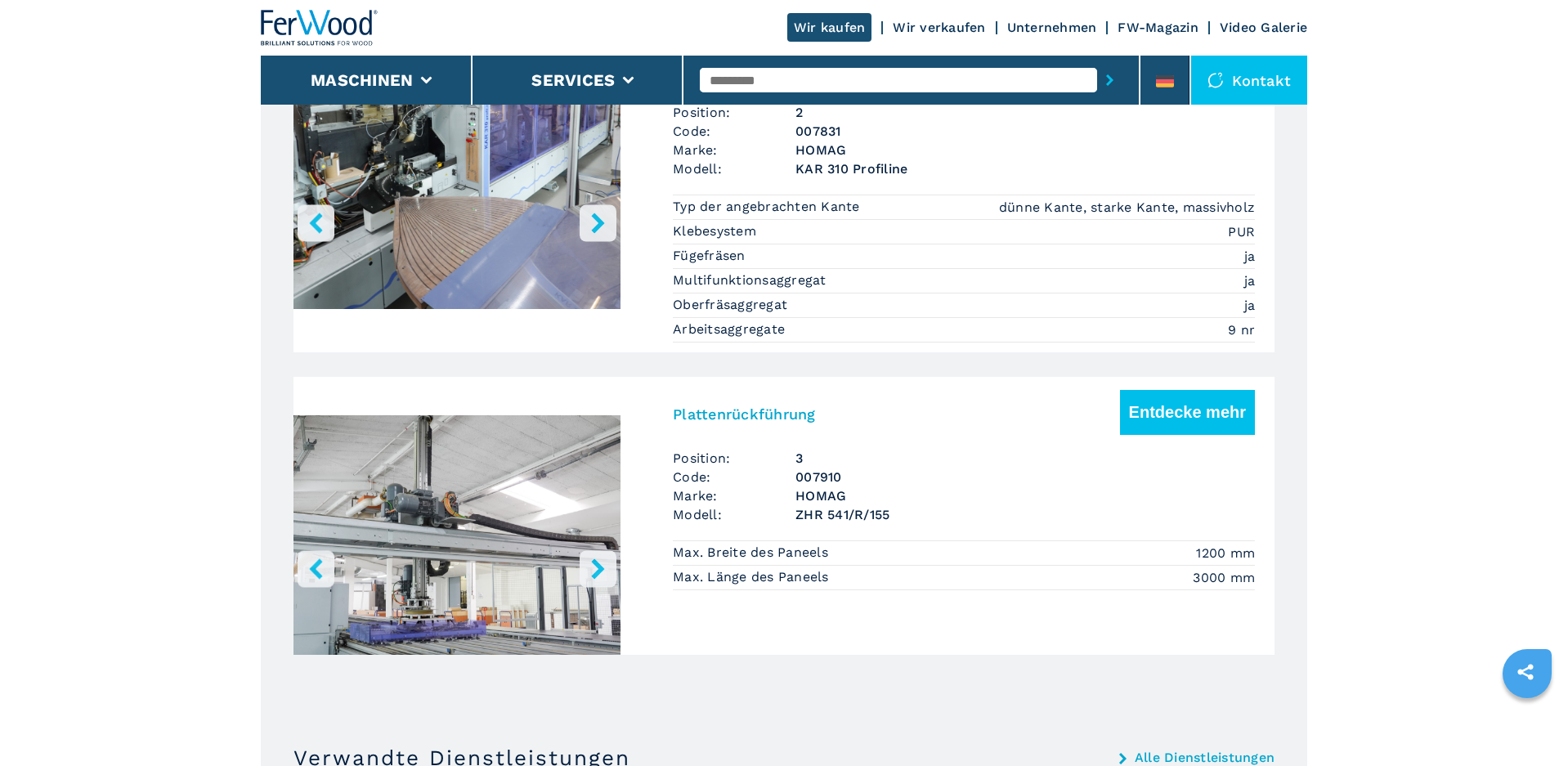
click at [588, 568] on icon "right-button" at bounding box center [597, 568] width 21 height 21
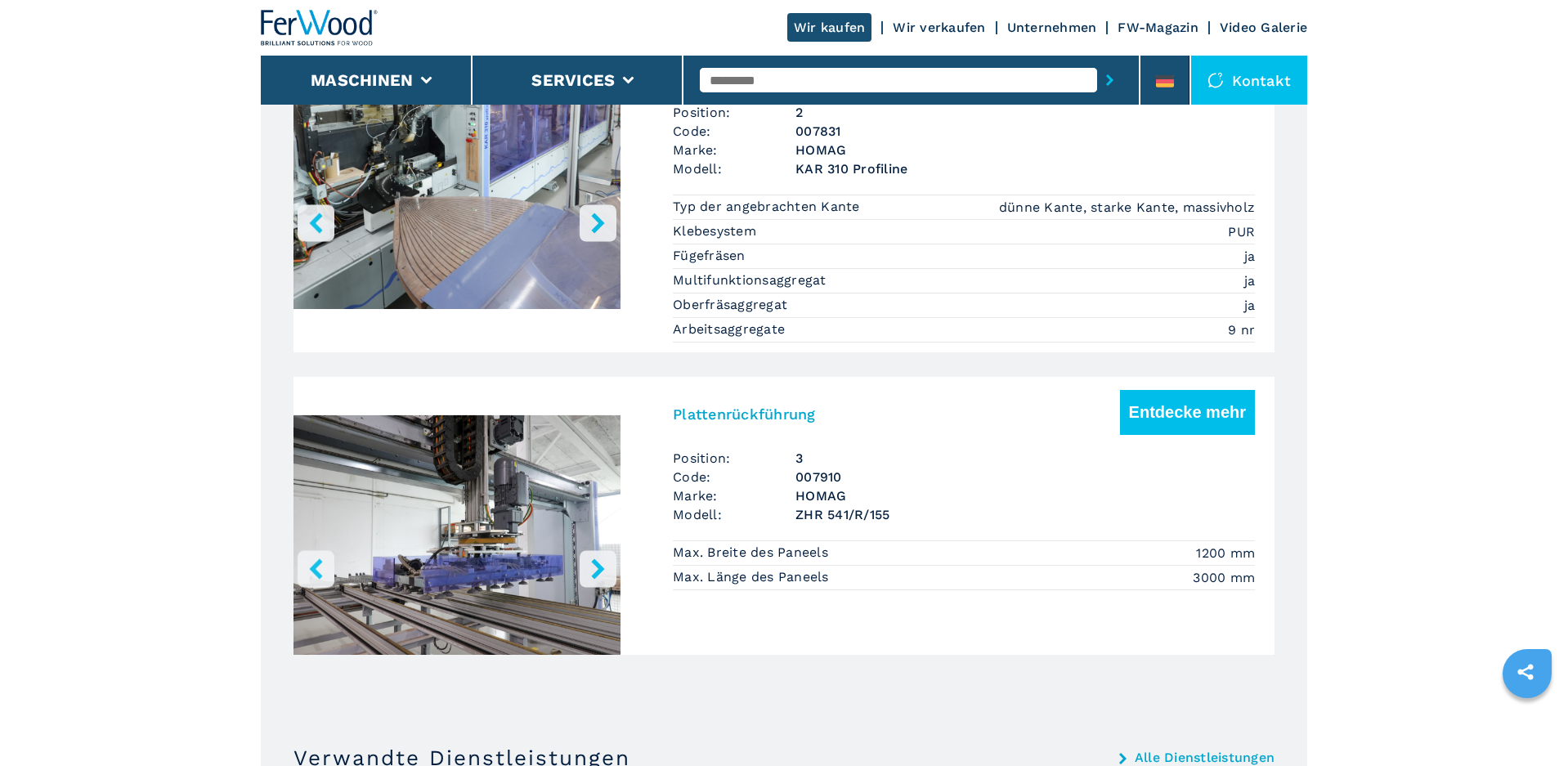
click at [588, 568] on icon "right-button" at bounding box center [597, 568] width 21 height 21
